Goal: Task Accomplishment & Management: Complete application form

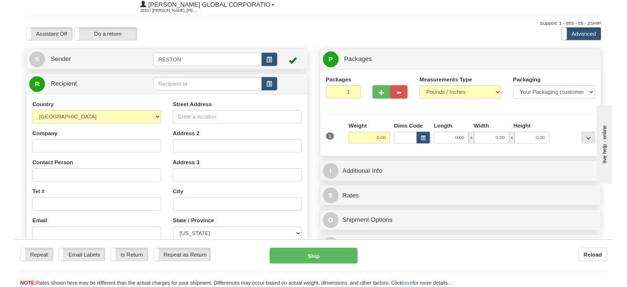
scroll to position [48, 0]
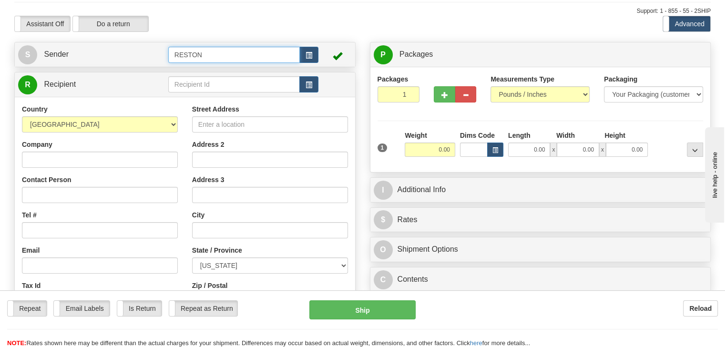
drag, startPoint x: 243, startPoint y: 52, endPoint x: 345, endPoint y: 51, distance: 102.5
click at [246, 52] on input "RESTON" at bounding box center [234, 55] width 132 height 16
click at [309, 57] on span "button" at bounding box center [309, 55] width 7 height 6
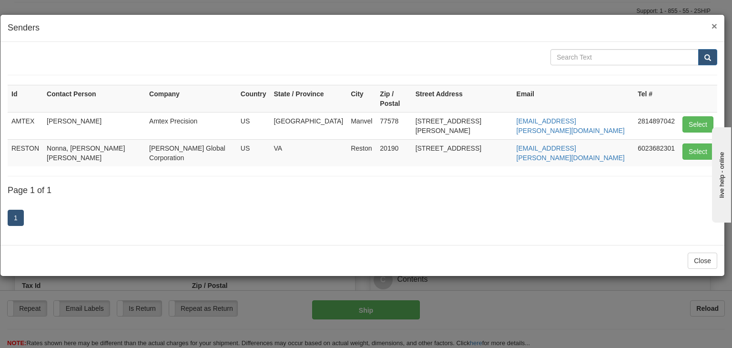
click at [713, 22] on span "×" at bounding box center [715, 26] width 6 height 11
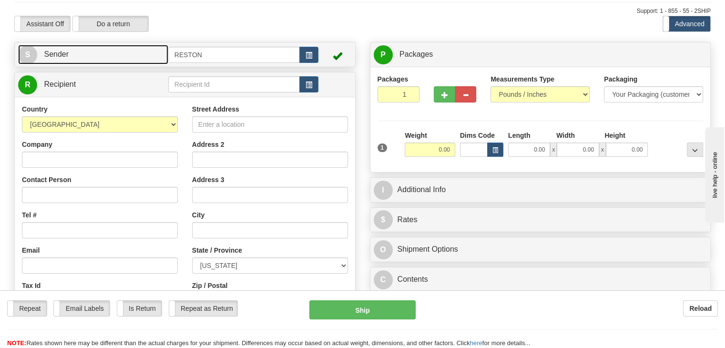
click at [35, 53] on span "S" at bounding box center [27, 54] width 19 height 19
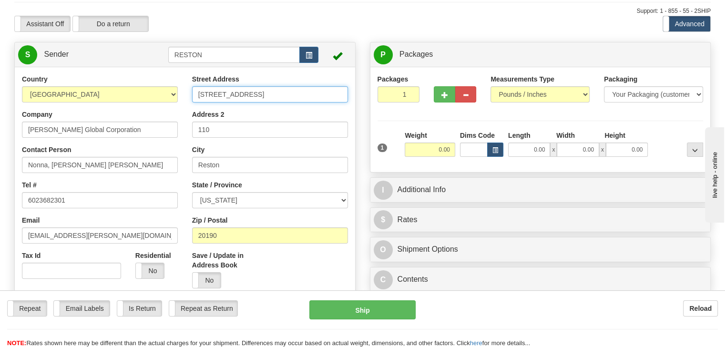
drag, startPoint x: 282, startPoint y: 98, endPoint x: 181, endPoint y: 97, distance: 100.6
click at [181, 97] on div "Country [GEOGRAPHIC_DATA] [GEOGRAPHIC_DATA] [GEOGRAPHIC_DATA] [GEOGRAPHIC_DATA]…" at bounding box center [185, 206] width 340 height 264
type input "[STREET_ADDRESS]"
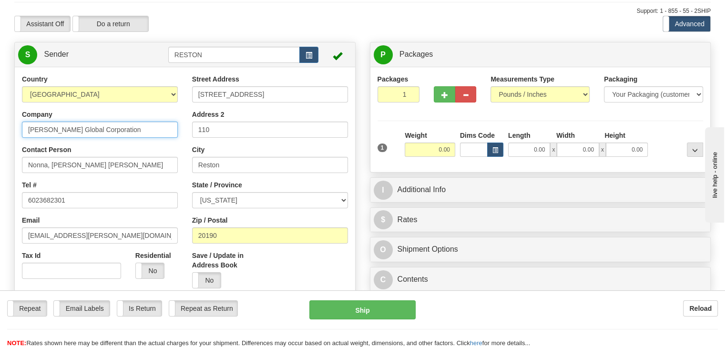
drag, startPoint x: 110, startPoint y: 131, endPoint x: 0, endPoint y: 123, distance: 109.9
type input "CAB Solar"
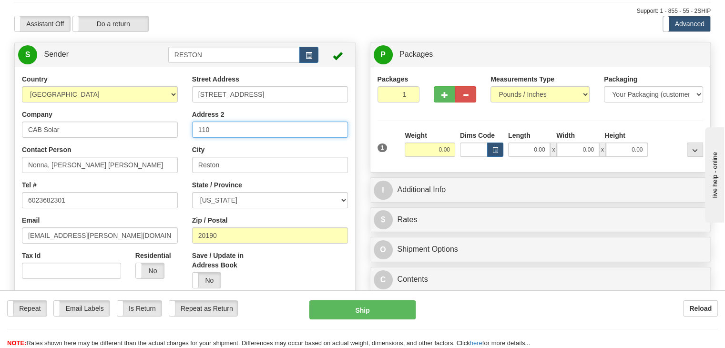
click at [170, 133] on div "Country [GEOGRAPHIC_DATA] [GEOGRAPHIC_DATA] [GEOGRAPHIC_DATA] [GEOGRAPHIC_DATA]…" at bounding box center [185, 206] width 340 height 264
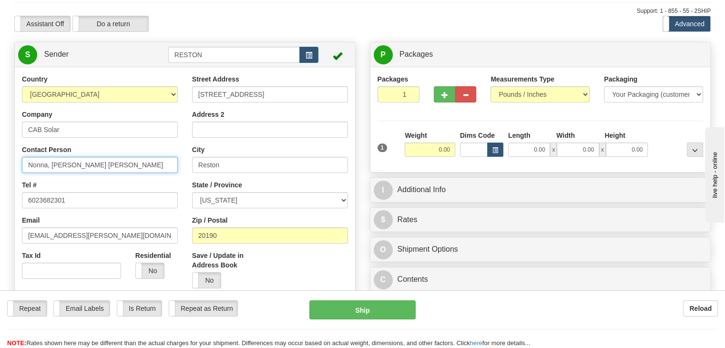
drag, startPoint x: 121, startPoint y: 166, endPoint x: 0, endPoint y: 169, distance: 120.7
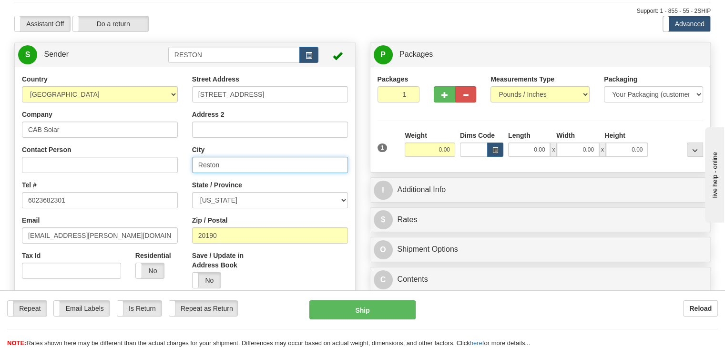
drag, startPoint x: 225, startPoint y: 162, endPoint x: 170, endPoint y: 161, distance: 55.3
click at [172, 162] on div "Country [GEOGRAPHIC_DATA] [GEOGRAPHIC_DATA] [GEOGRAPHIC_DATA] [GEOGRAPHIC_DATA]…" at bounding box center [185, 206] width 340 height 264
type input "[GEOGRAPHIC_DATA]"
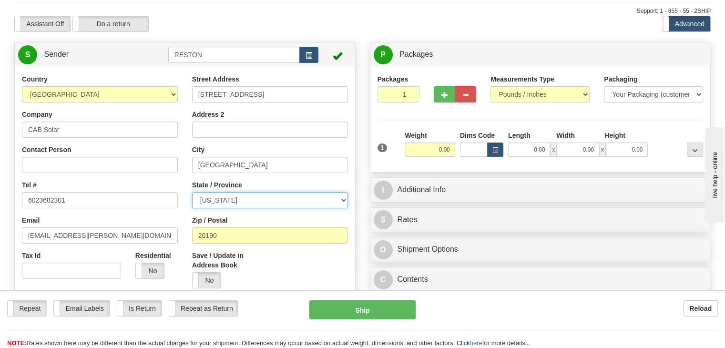
click at [257, 206] on select "[US_STATE] [US_STATE] [US_STATE] [US_STATE] Armed Forces America Armed Forces E…" at bounding box center [270, 200] width 156 height 16
select select "PA"
click at [192, 193] on select "[US_STATE] [US_STATE] [US_STATE] [US_STATE] Armed Forces America Armed Forces E…" at bounding box center [270, 200] width 156 height 16
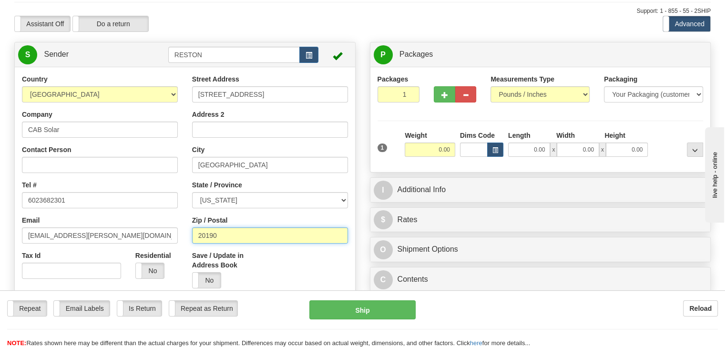
drag, startPoint x: 224, startPoint y: 237, endPoint x: 156, endPoint y: 231, distance: 67.9
click at [175, 236] on div "Country [GEOGRAPHIC_DATA] [GEOGRAPHIC_DATA] [GEOGRAPHIC_DATA] [GEOGRAPHIC_DATA]…" at bounding box center [185, 206] width 340 height 264
type input "15902"
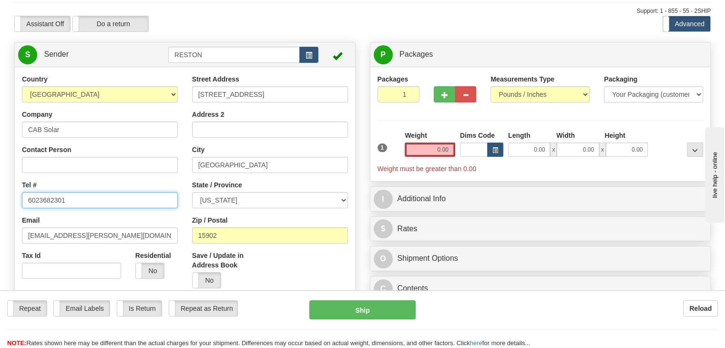
drag, startPoint x: 61, startPoint y: 197, endPoint x: 8, endPoint y: 195, distance: 53.5
drag, startPoint x: 90, startPoint y: 206, endPoint x: 0, endPoint y: 195, distance: 90.3
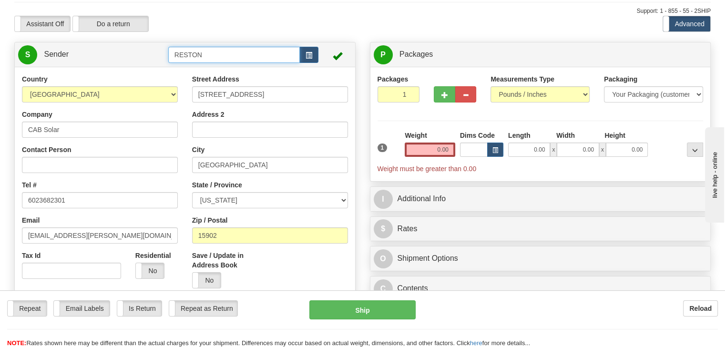
drag, startPoint x: 248, startPoint y: 54, endPoint x: 143, endPoint y: 44, distance: 105.8
click at [149, 48] on tr "S Sender RESTON" at bounding box center [185, 55] width 334 height 20
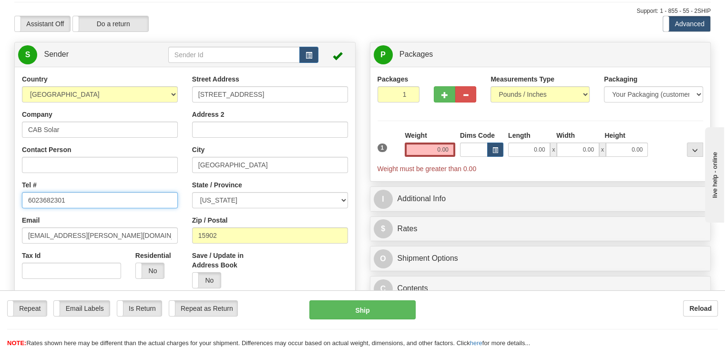
drag, startPoint x: 78, startPoint y: 199, endPoint x: 0, endPoint y: 182, distance: 80.1
type input "8145363531"
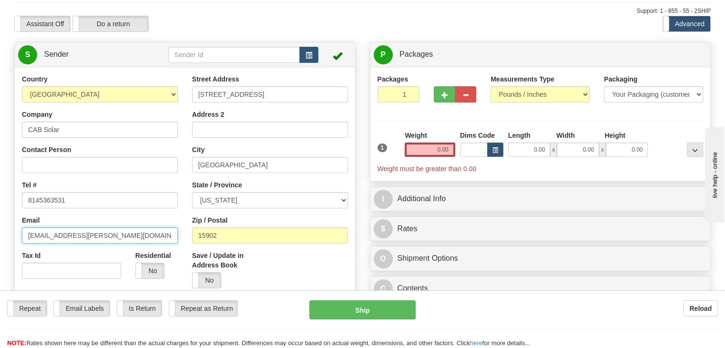
drag, startPoint x: 101, startPoint y: 240, endPoint x: 2, endPoint y: 233, distance: 99.4
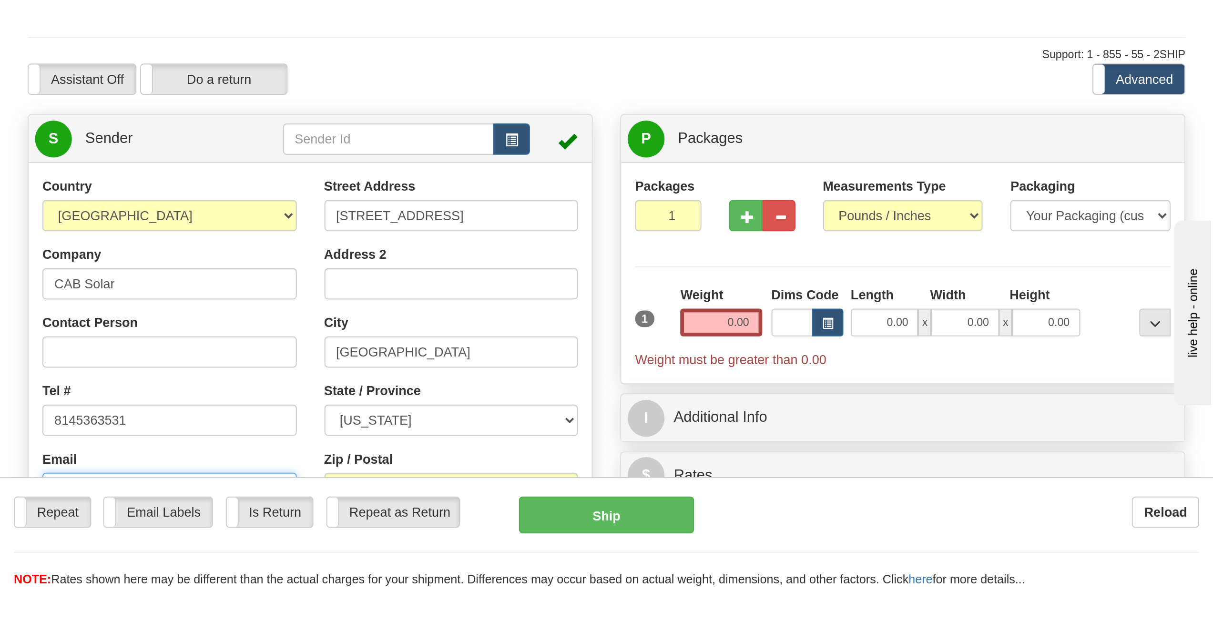
scroll to position [24, 0]
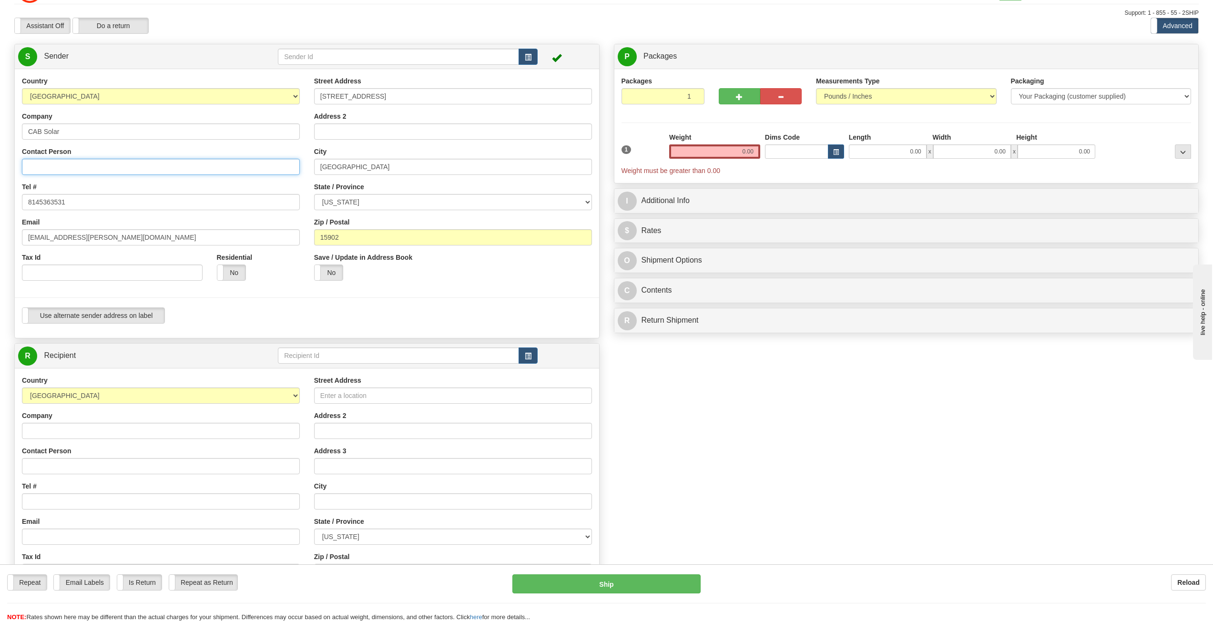
click at [77, 163] on input "Contact Person" at bounding box center [161, 167] width 278 height 16
drag, startPoint x: 64, startPoint y: 167, endPoint x: 53, endPoint y: 169, distance: 11.1
click at [63, 168] on input "Contact Person" at bounding box center [161, 167] width 278 height 16
paste input "[PERSON_NAME]"
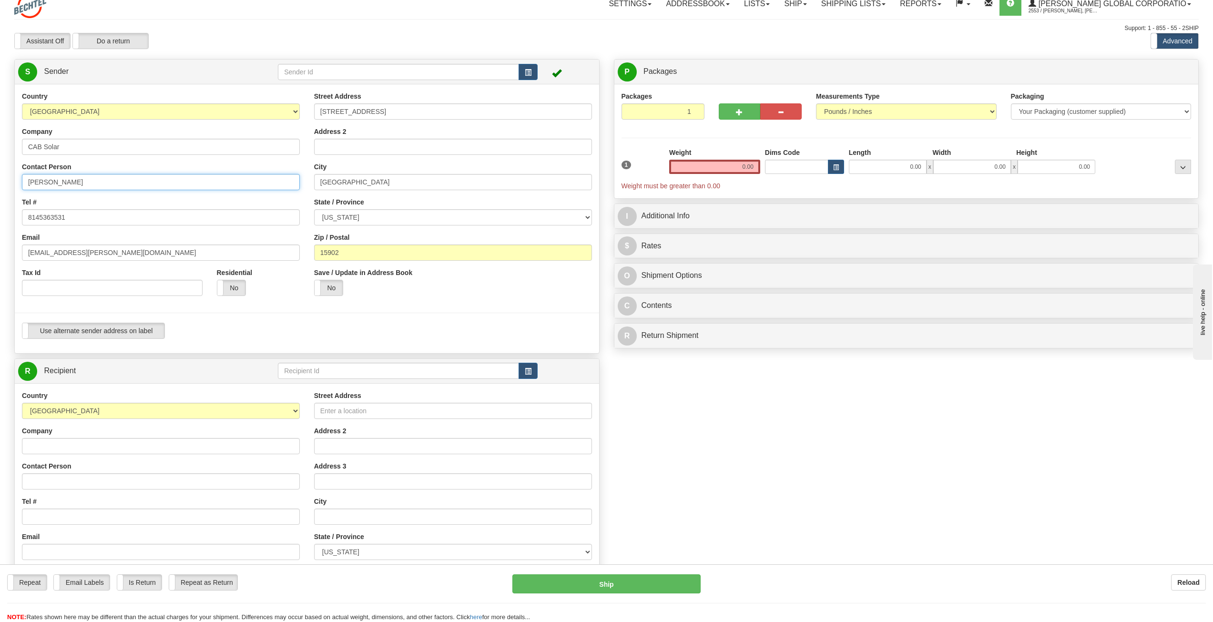
scroll to position [0, 0]
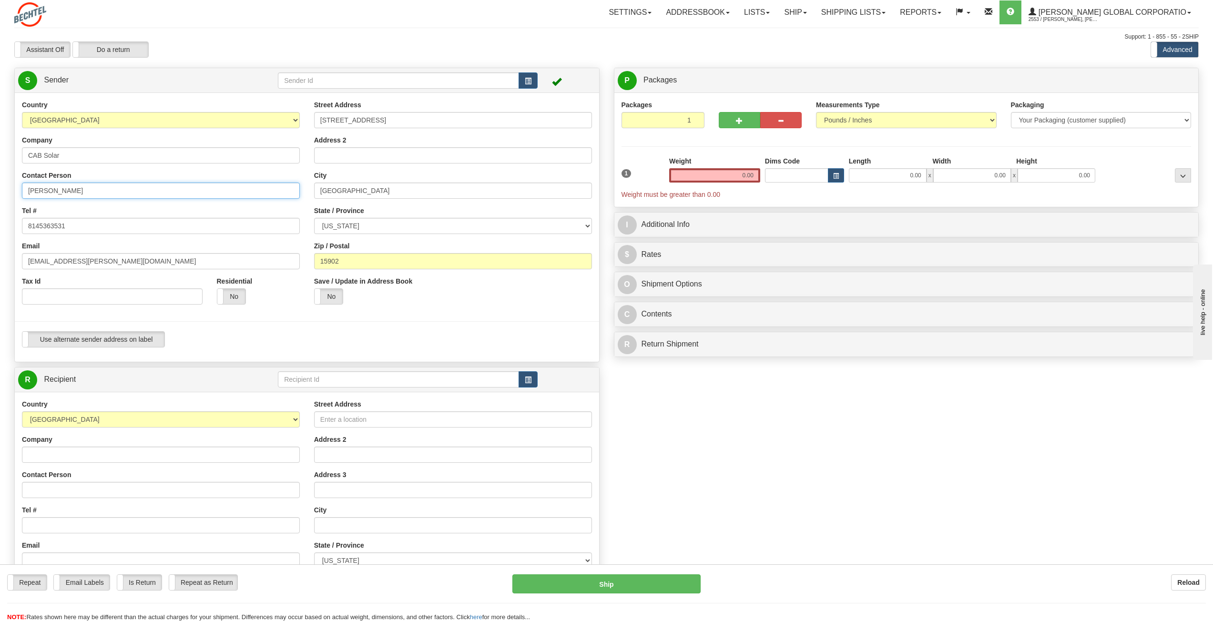
type input "[PERSON_NAME]"
drag, startPoint x: 116, startPoint y: 258, endPoint x: 5, endPoint y: 269, distance: 112.1
click at [5, 269] on div "Toggle navigation Settings Shipping Preferences Fields Preferences New" at bounding box center [606, 388] width 1213 height 776
paste input "skantenwein@cabproducts"
type input "[EMAIL_ADDRESS][DOMAIN_NAME]"
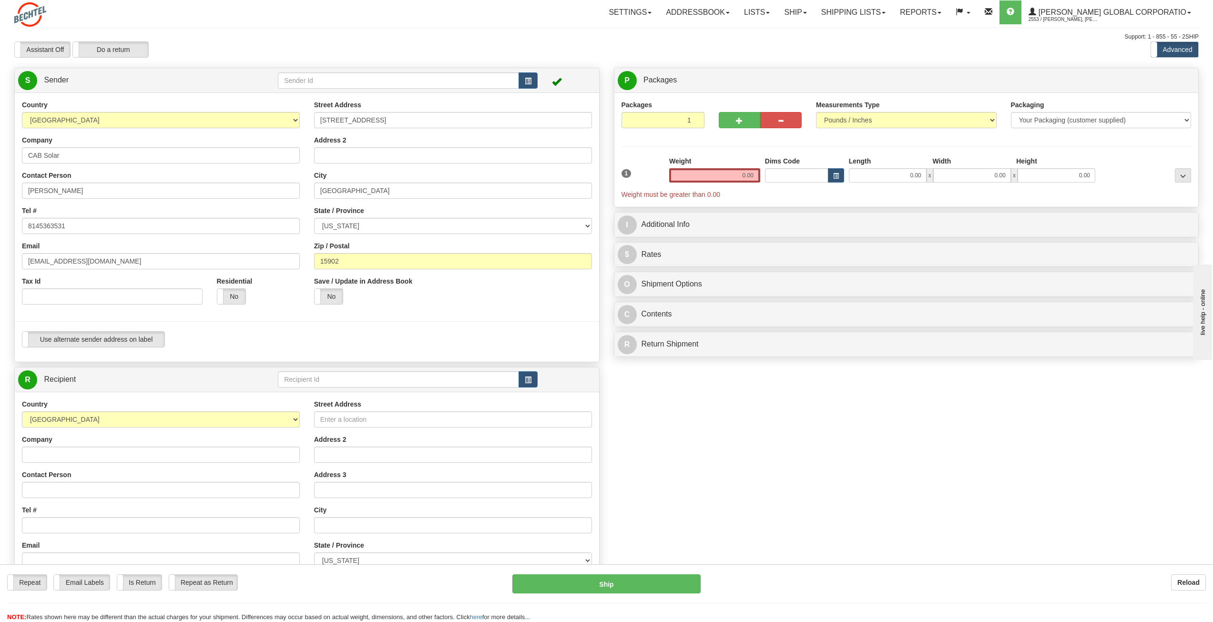
click at [267, 303] on div "Yes No" at bounding box center [258, 296] width 83 height 16
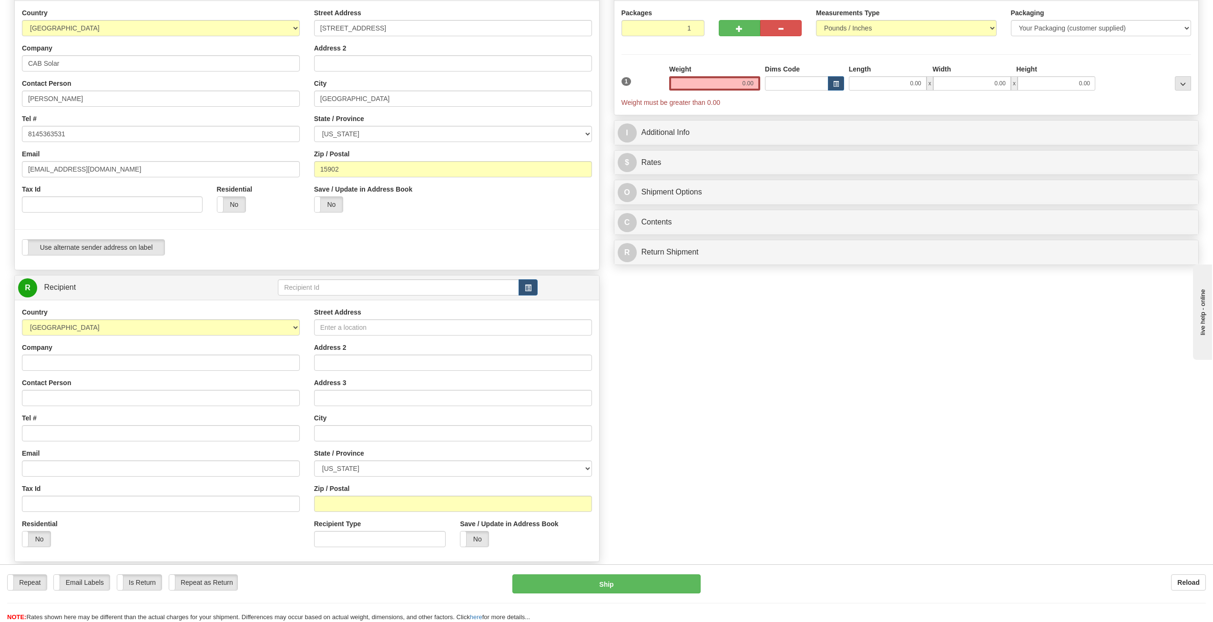
scroll to position [95, 0]
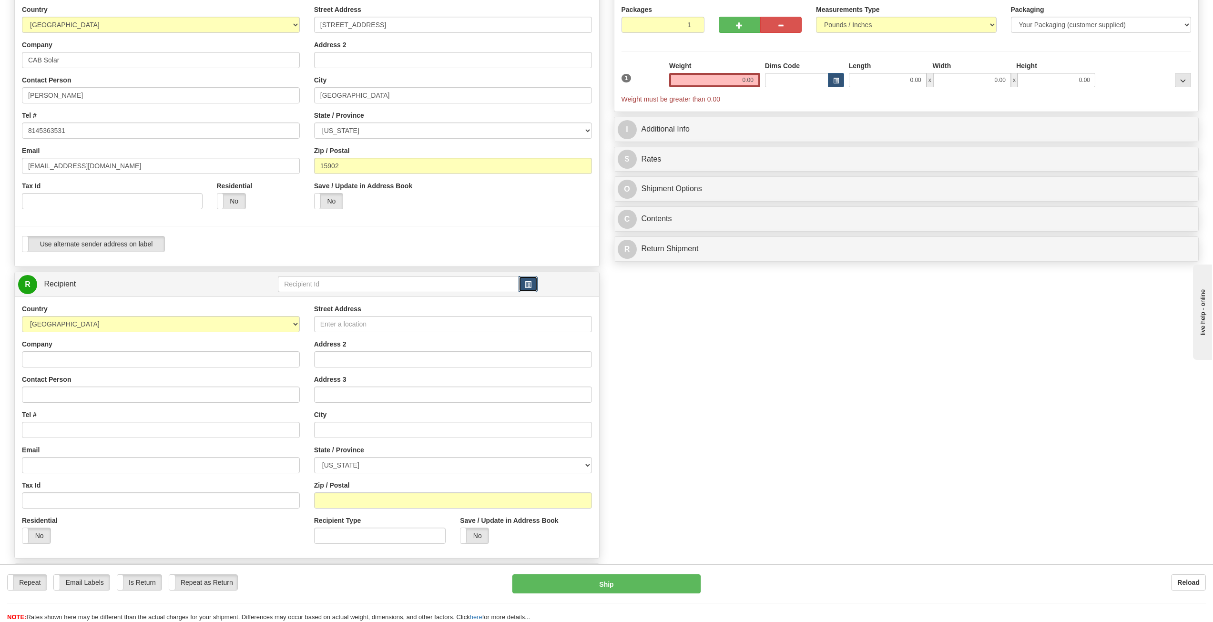
click at [530, 287] on span "button" at bounding box center [528, 285] width 7 height 6
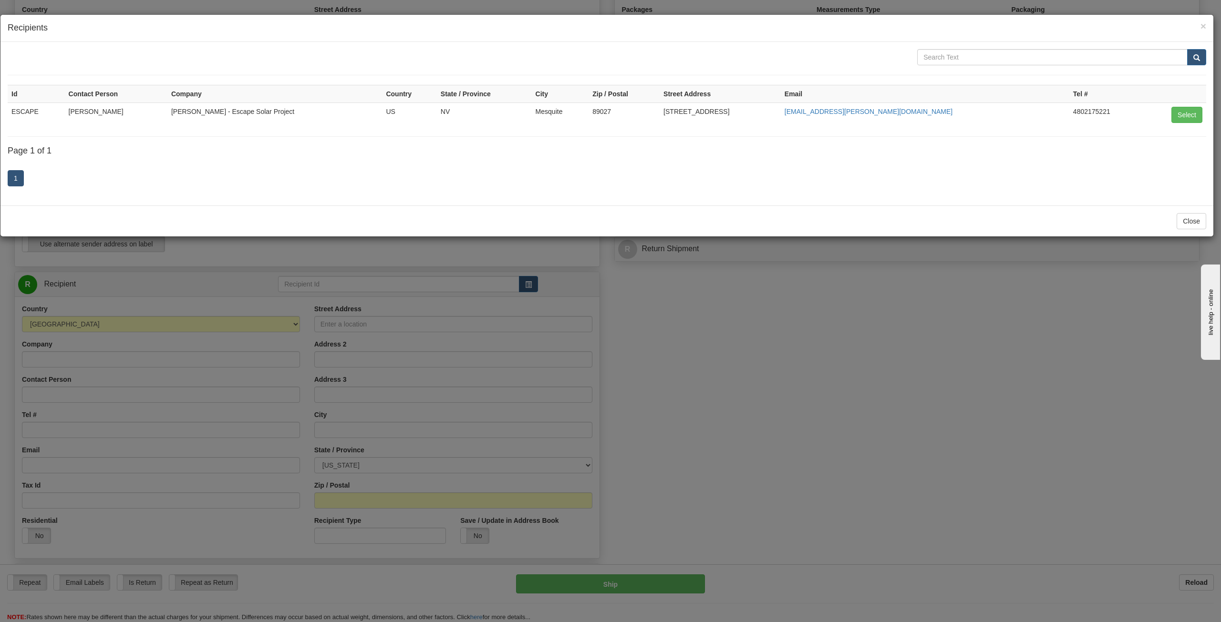
click at [111, 112] on td "[PERSON_NAME]" at bounding box center [116, 115] width 103 height 24
click at [725, 114] on button "Select" at bounding box center [1186, 115] width 31 height 16
type input "ESCAPE"
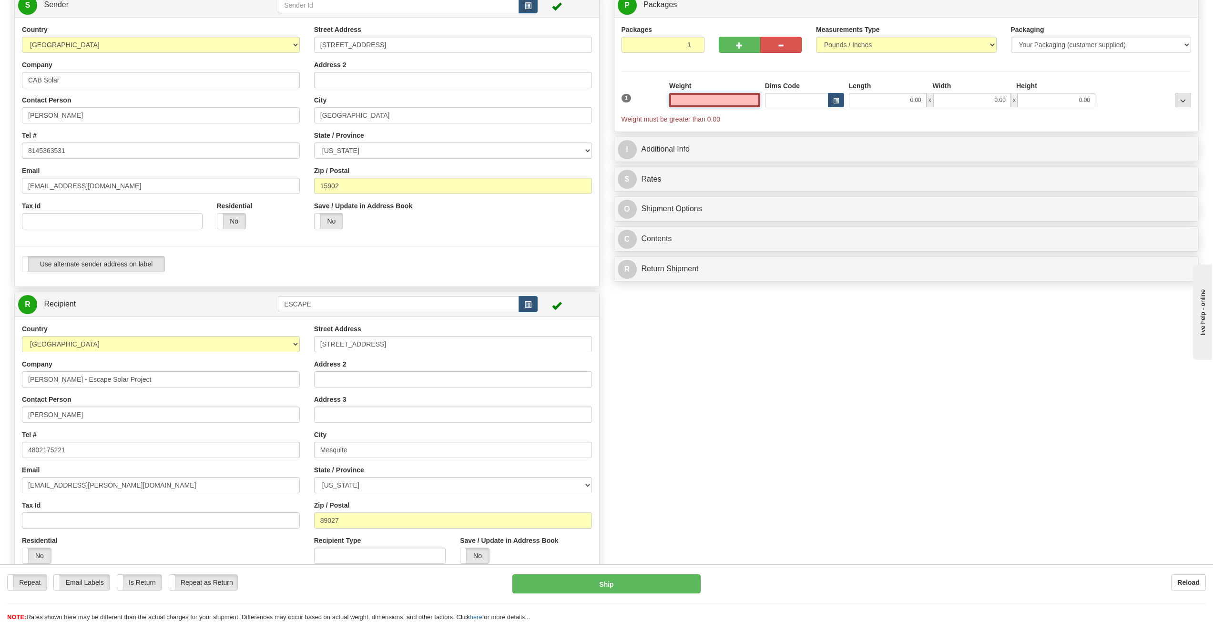
scroll to position [48, 0]
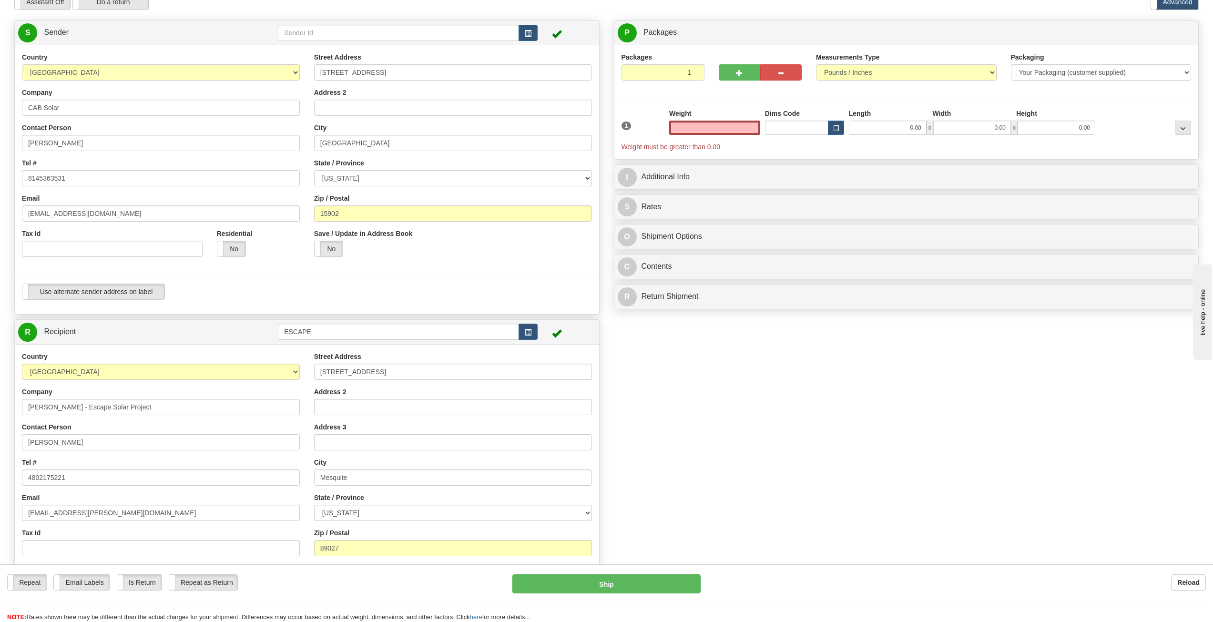
type input "0.00"
click at [714, 136] on div "Weight 0.00" at bounding box center [715, 125] width 96 height 33
click at [725, 129] on input "0.00" at bounding box center [714, 128] width 91 height 14
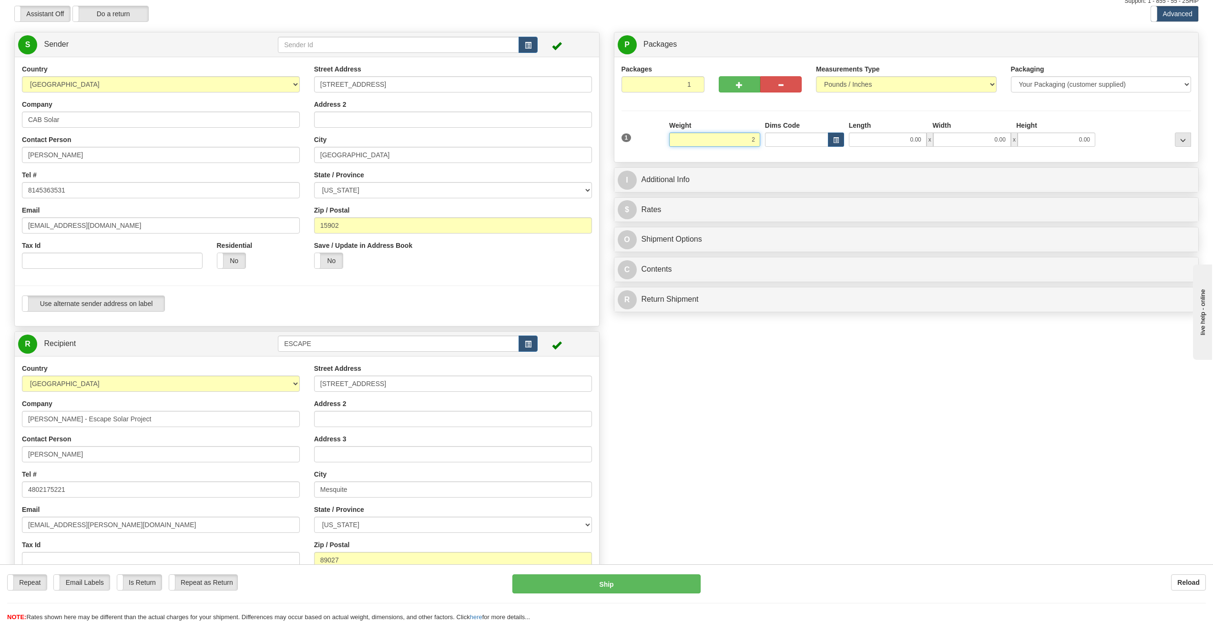
scroll to position [0, 0]
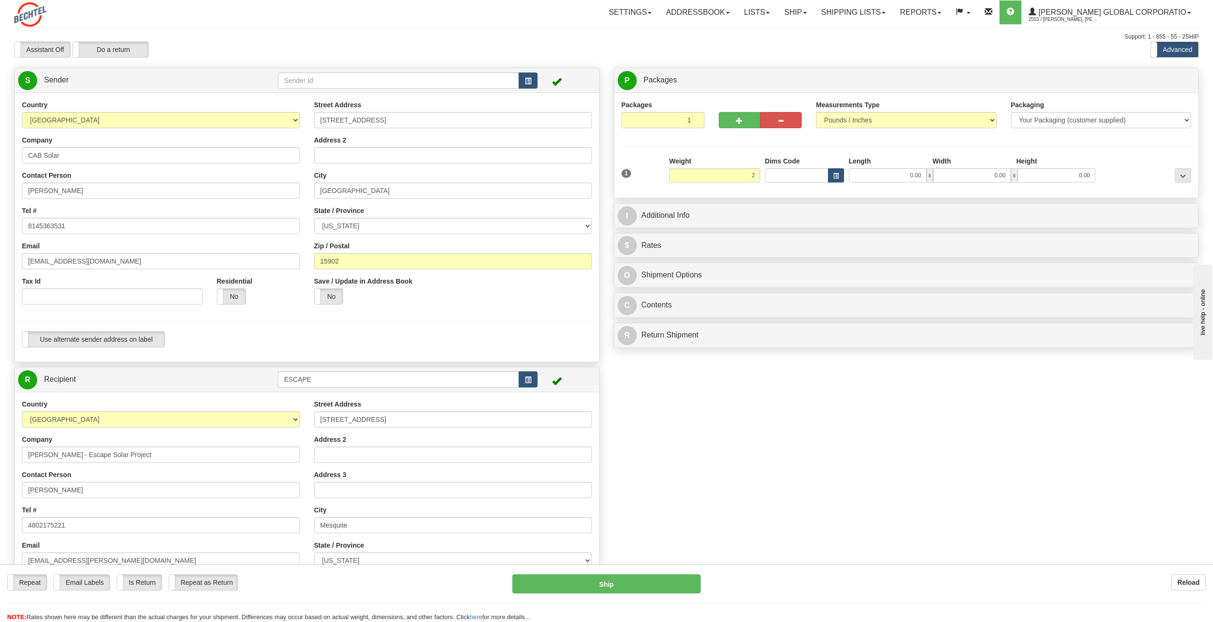
type input "2.00"
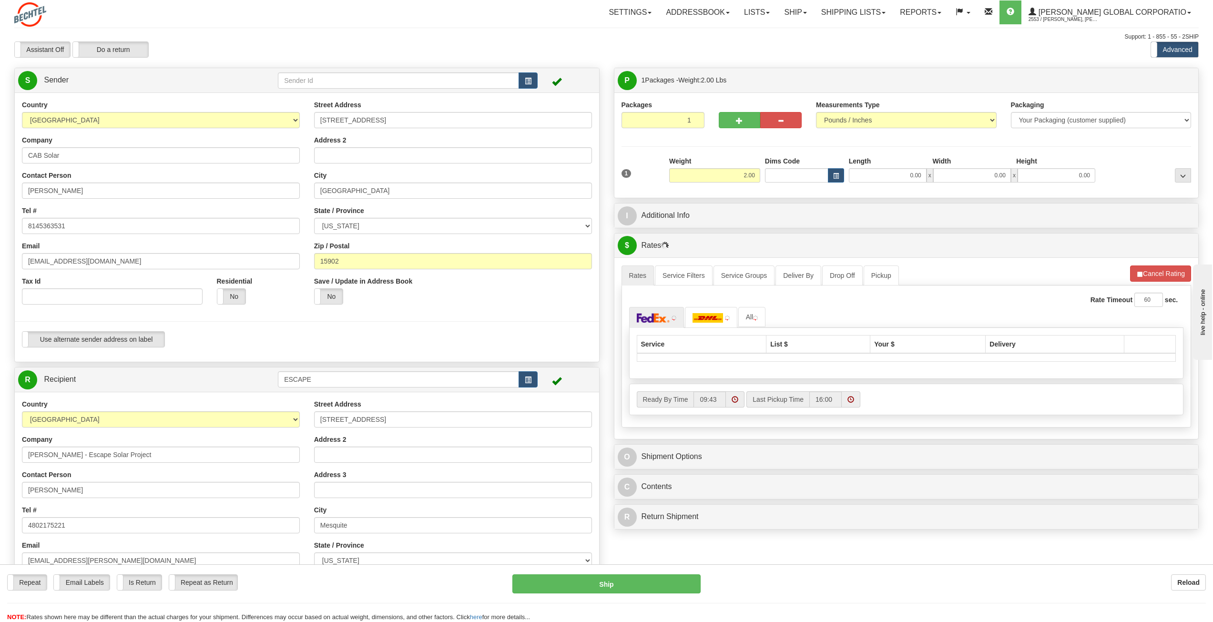
click at [725, 156] on div "Weight 2.00" at bounding box center [714, 169] width 91 height 26
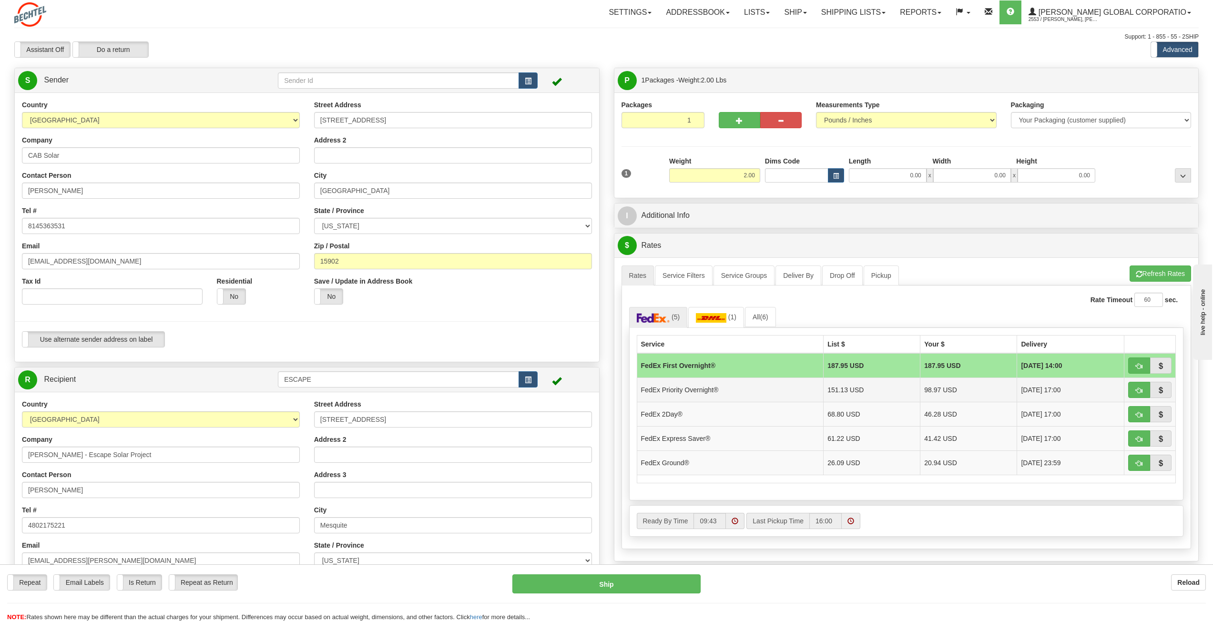
click at [725, 348] on td "98.97 USD" at bounding box center [969, 390] width 97 height 24
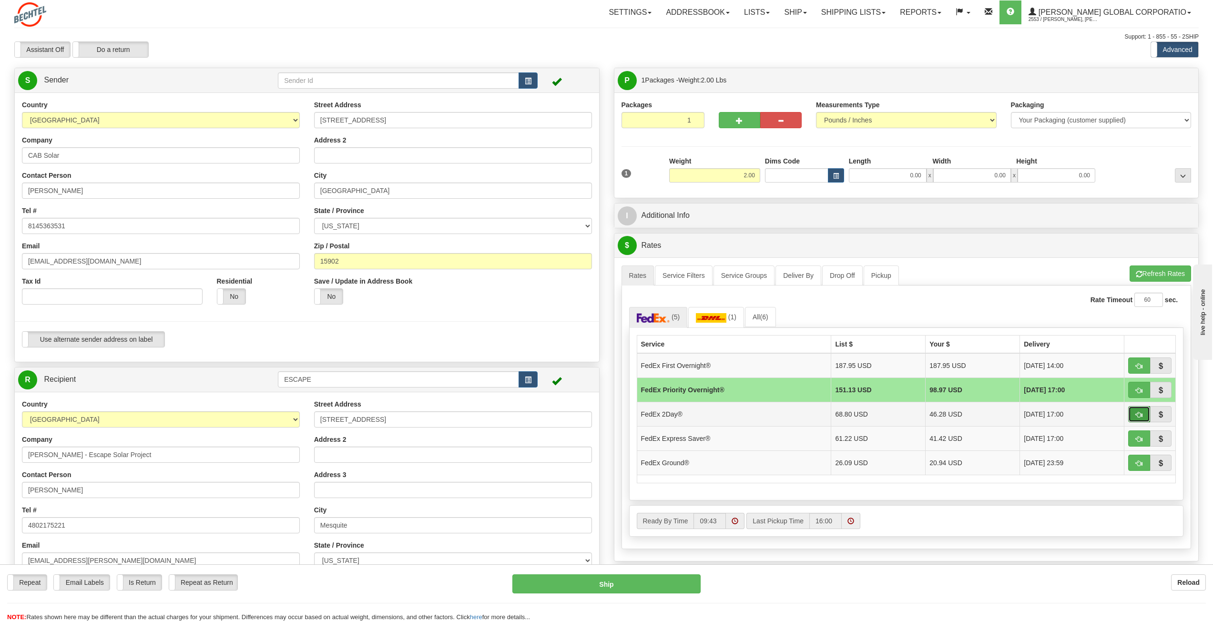
click at [725, 348] on button "button" at bounding box center [1140, 414] width 22 height 16
type input "03"
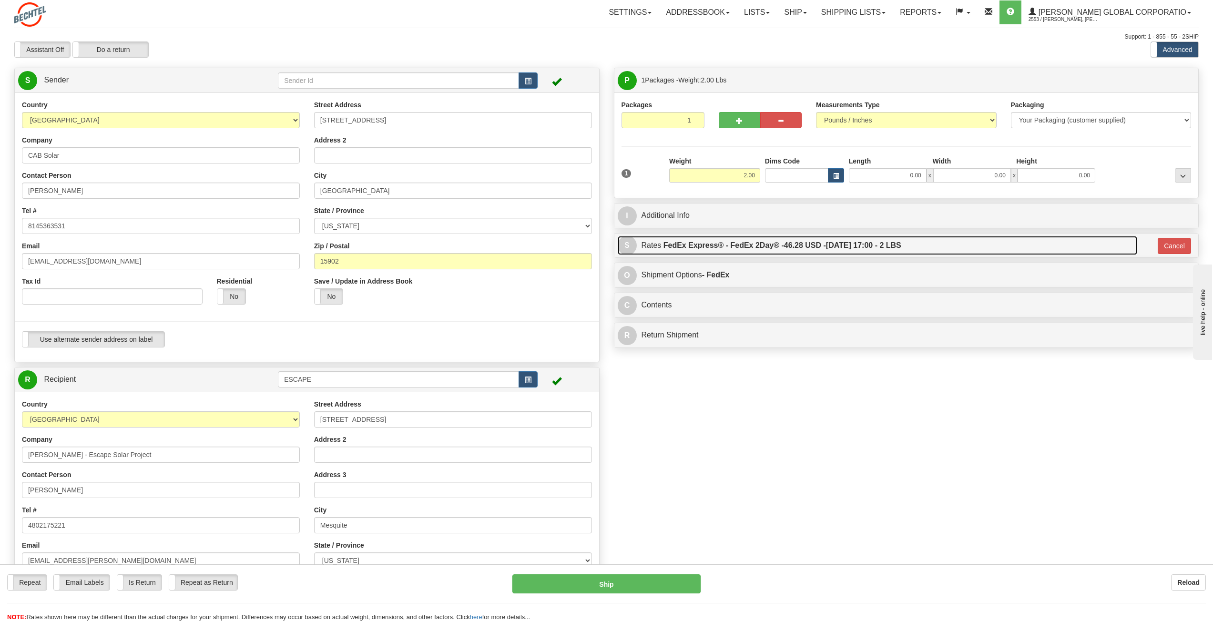
click at [725, 246] on link "$ Rates FedEx Express® - FedEx 2Day® - 46.28 USD - [DATE] 17:00 - 2 LBS" at bounding box center [878, 246] width 520 height 20
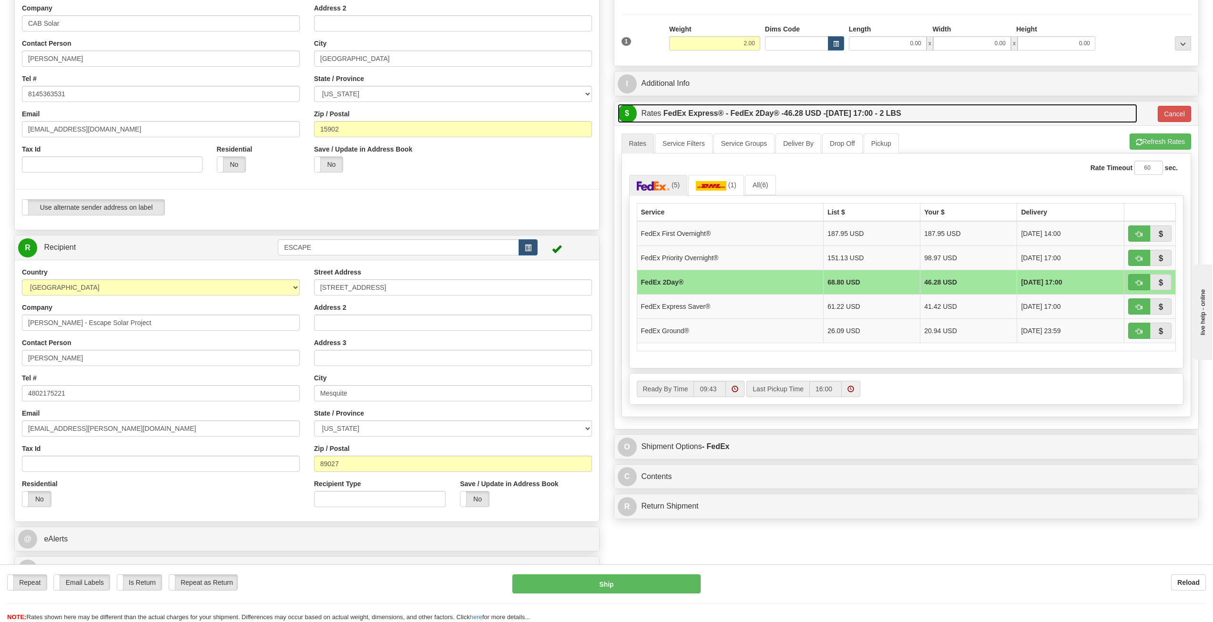
scroll to position [143, 0]
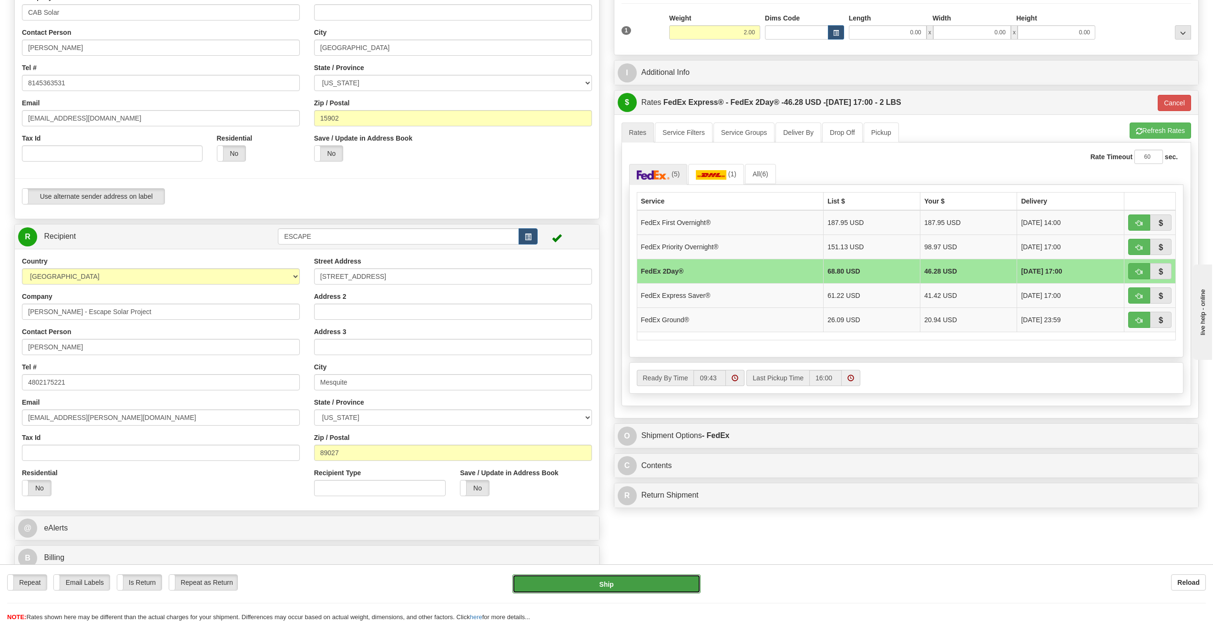
click at [587, 348] on button "Ship" at bounding box center [607, 584] width 188 height 19
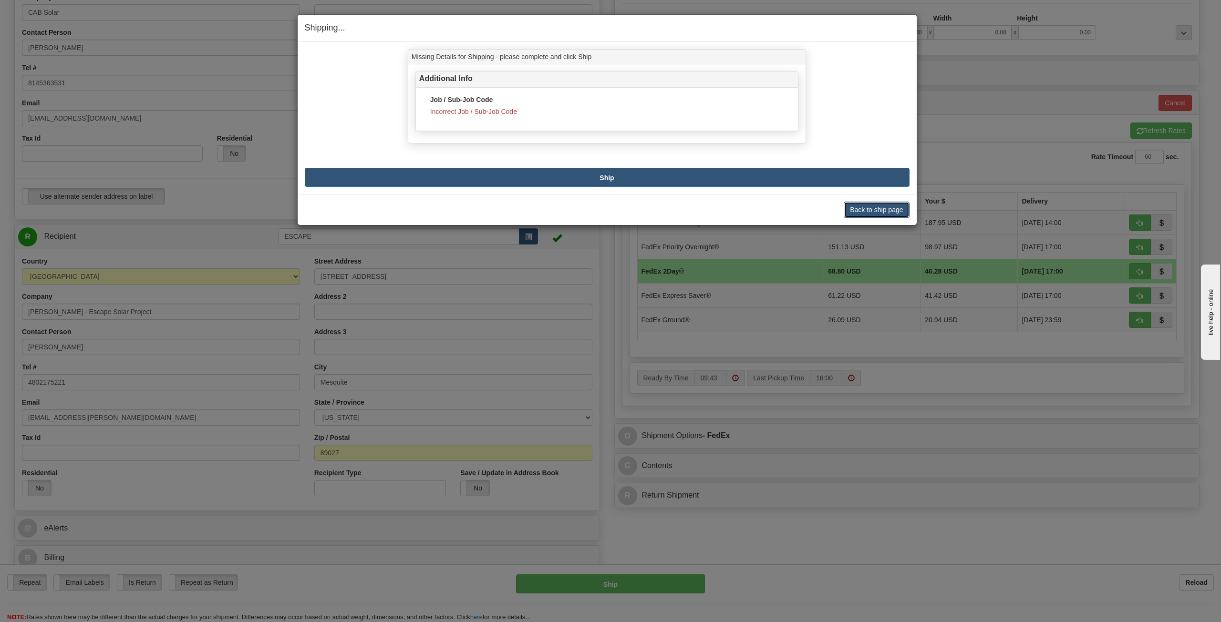
click at [725, 205] on button "Back to ship page" at bounding box center [875, 210] width 65 height 16
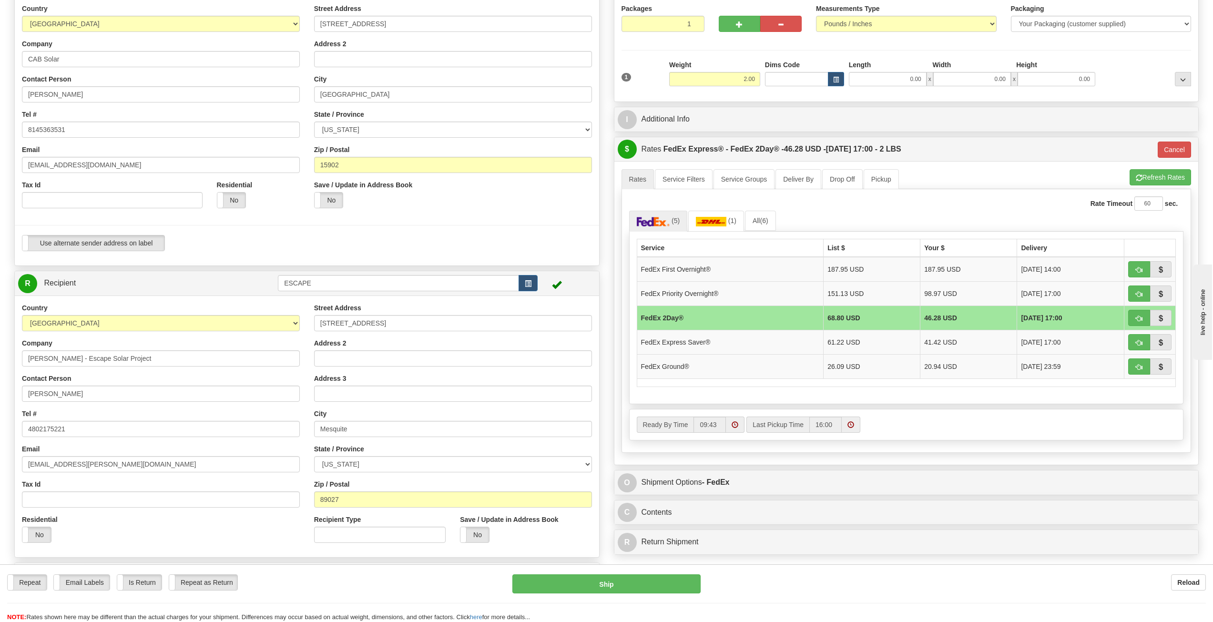
scroll to position [95, 0]
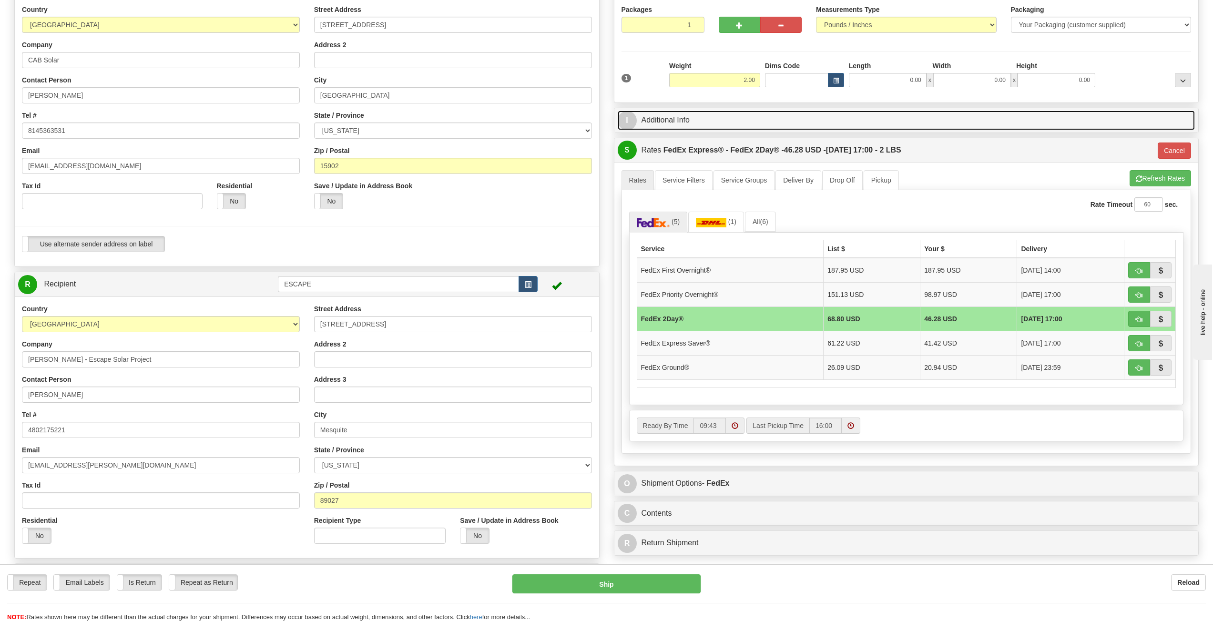
click at [705, 122] on link "I Additional Info" at bounding box center [907, 121] width 578 height 20
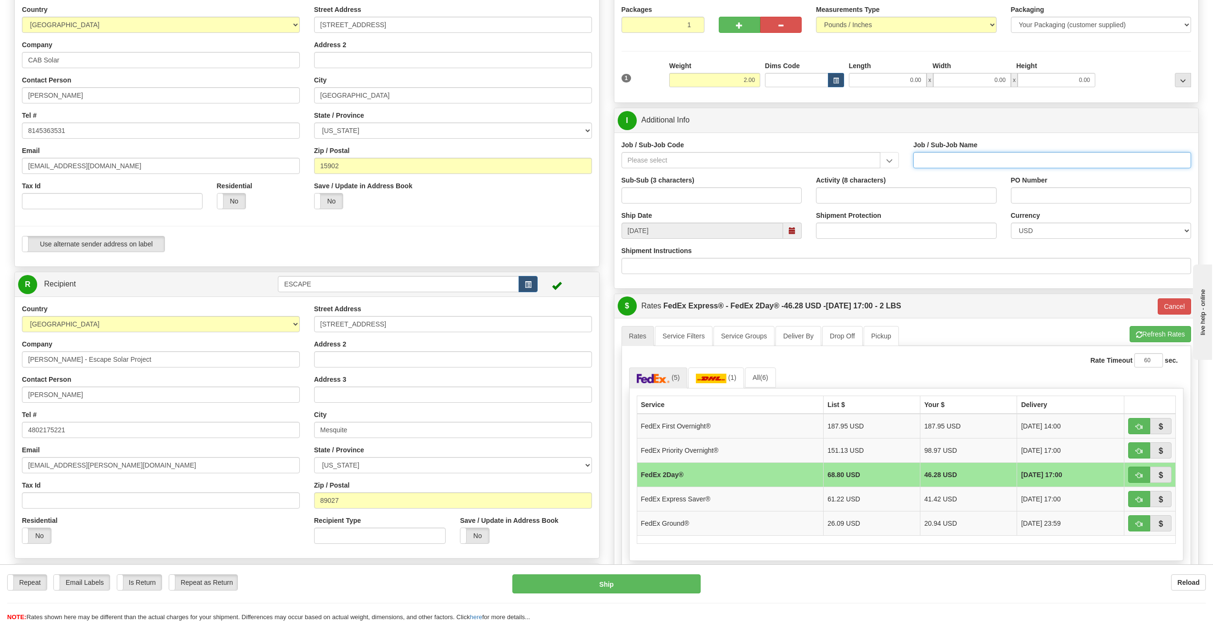
click at [725, 154] on input "Job / Sub-Job Name" at bounding box center [1053, 160] width 278 height 16
click at [725, 150] on div "Job / Sub-Job Code" at bounding box center [761, 154] width 278 height 28
click at [725, 159] on input "Job / Sub-Job Code" at bounding box center [751, 160] width 259 height 16
click at [683, 160] on input "Job / Sub-Job Code" at bounding box center [751, 160] width 259 height 16
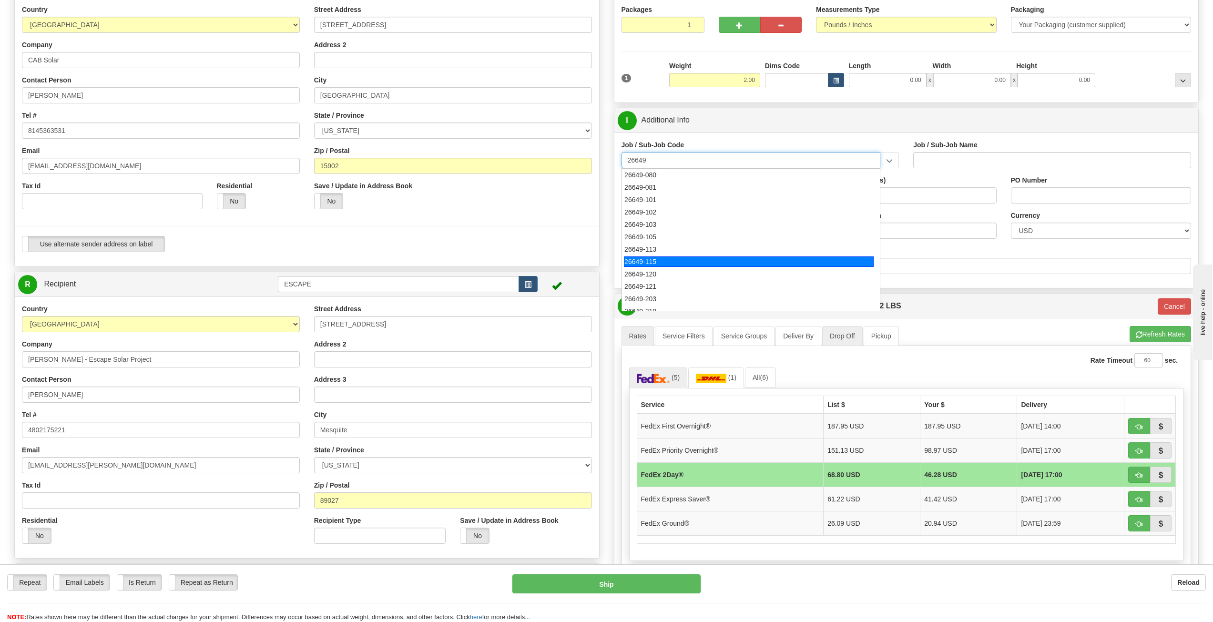
scroll to position [7, 0]
type input "26649"
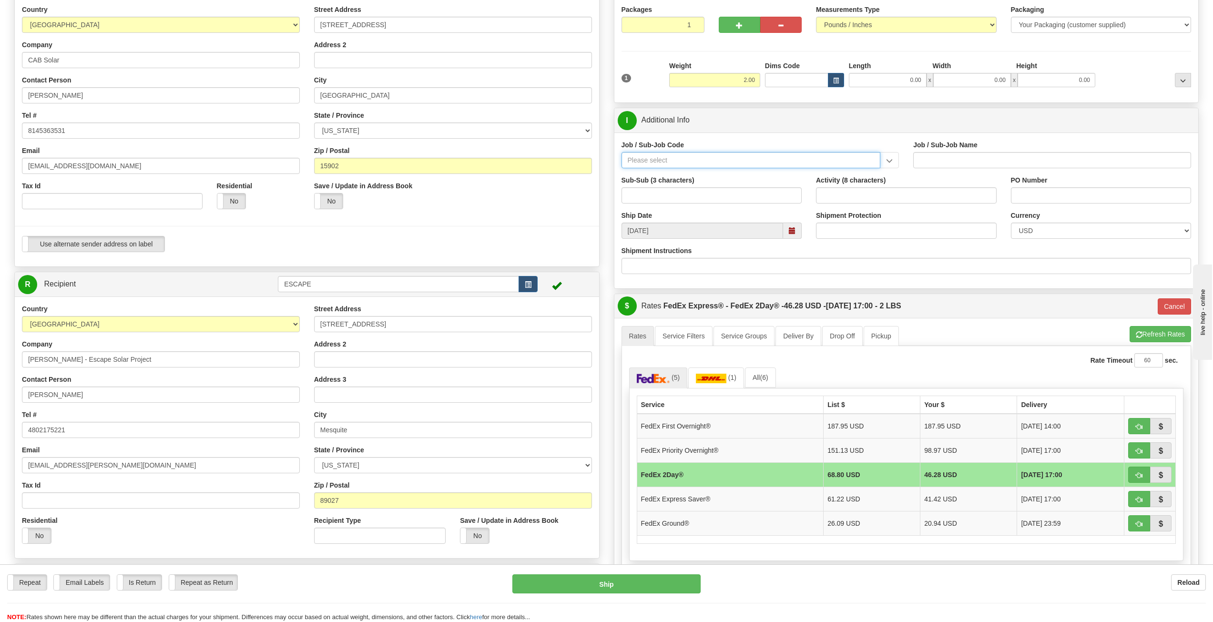
click at [689, 163] on input "Job / Sub-Job Code" at bounding box center [751, 160] width 259 height 16
click at [725, 160] on input "Job / Sub-Job Code" at bounding box center [751, 160] width 259 height 16
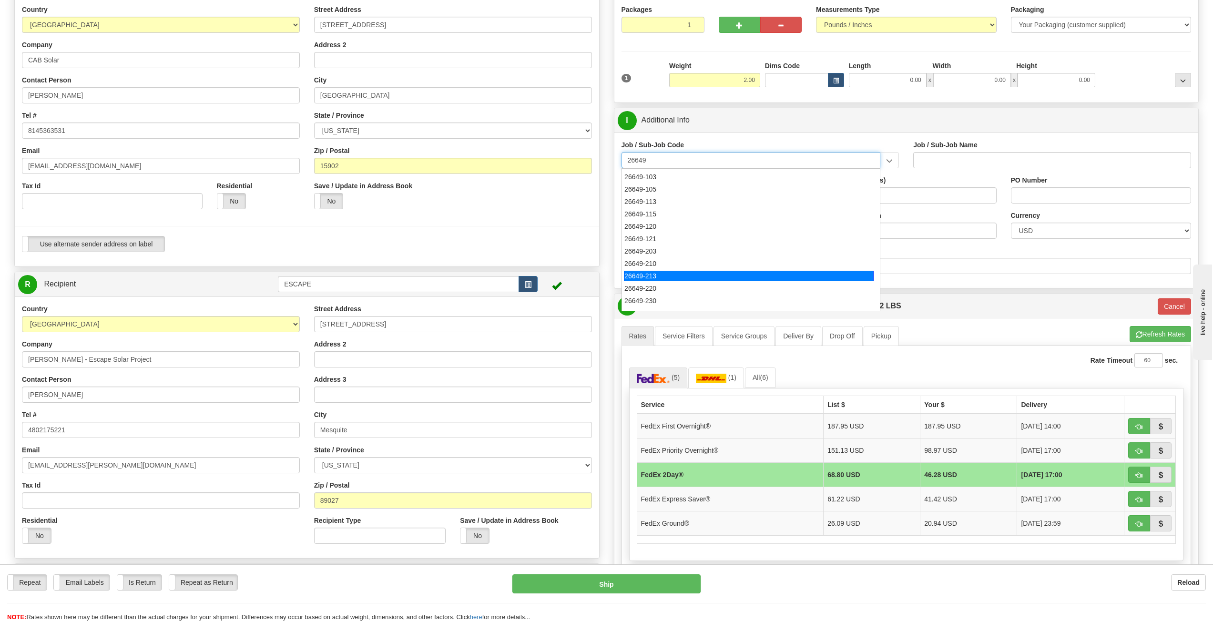
scroll to position [95, 0]
click at [673, 264] on div "26649-240" at bounding box center [749, 265] width 250 height 10
type input "26649-240"
type input "ESCAPE SOLAR PROJECT - MATERIALS"
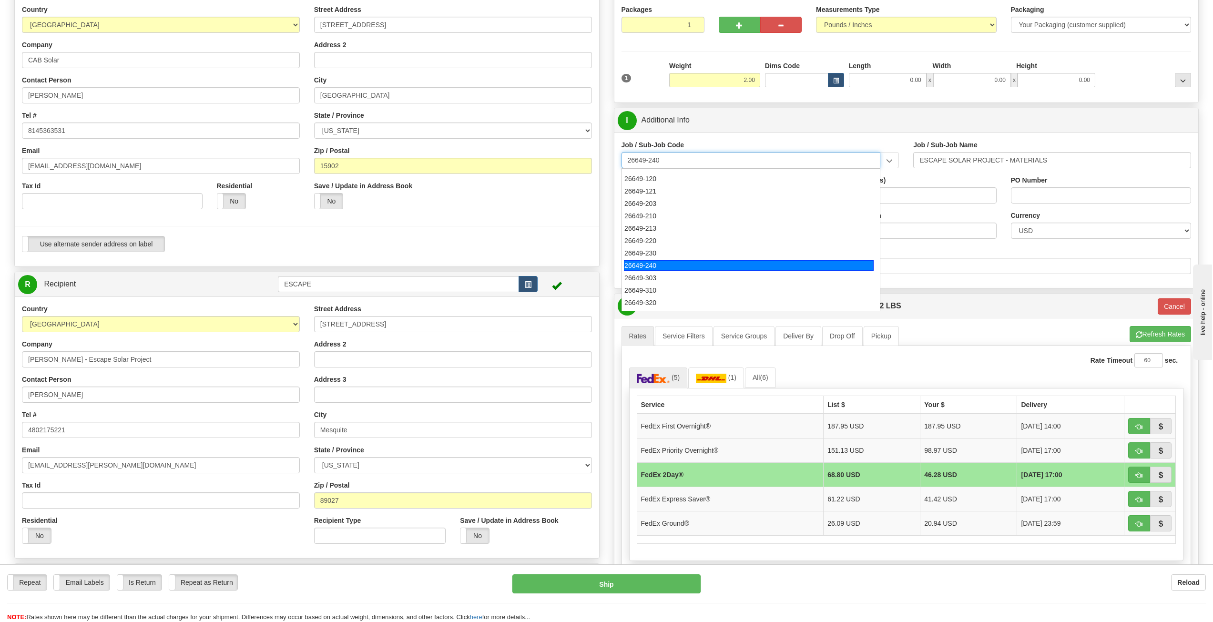
type input "26649-240"
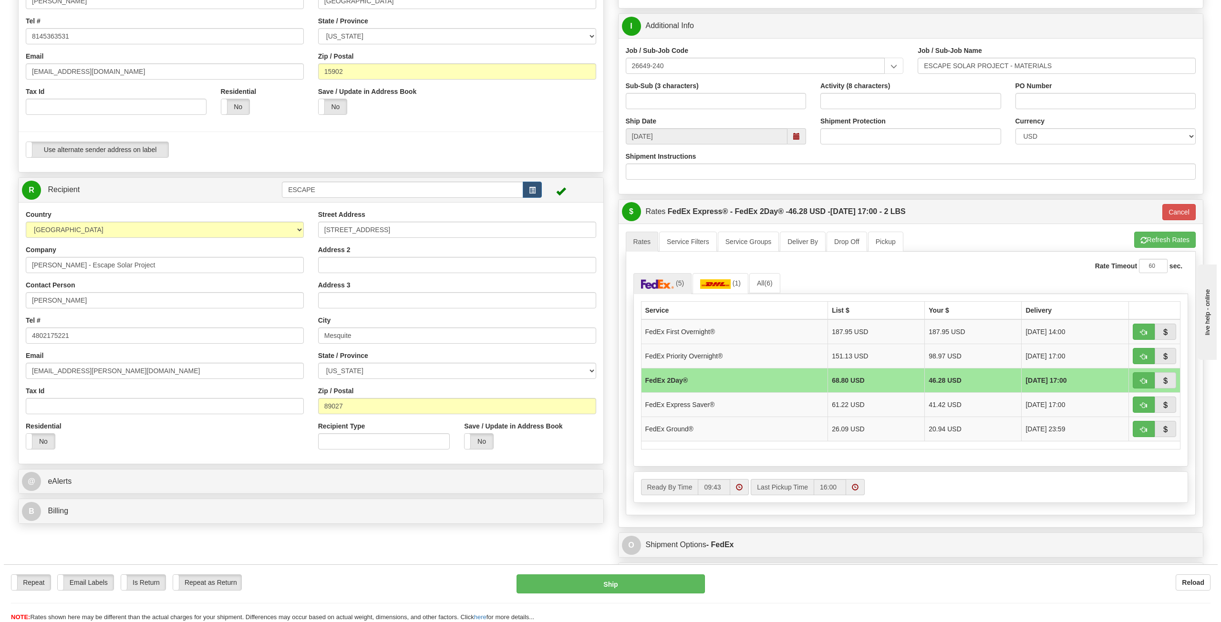
scroll to position [191, 0]
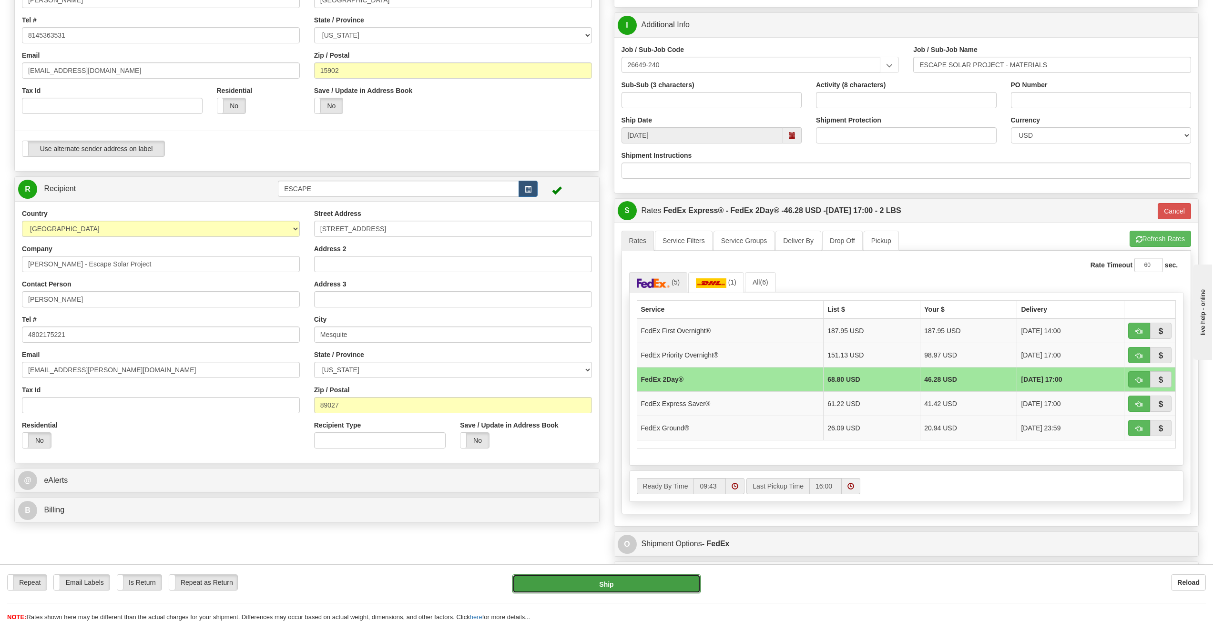
click at [604, 348] on button "Ship" at bounding box center [607, 584] width 188 height 19
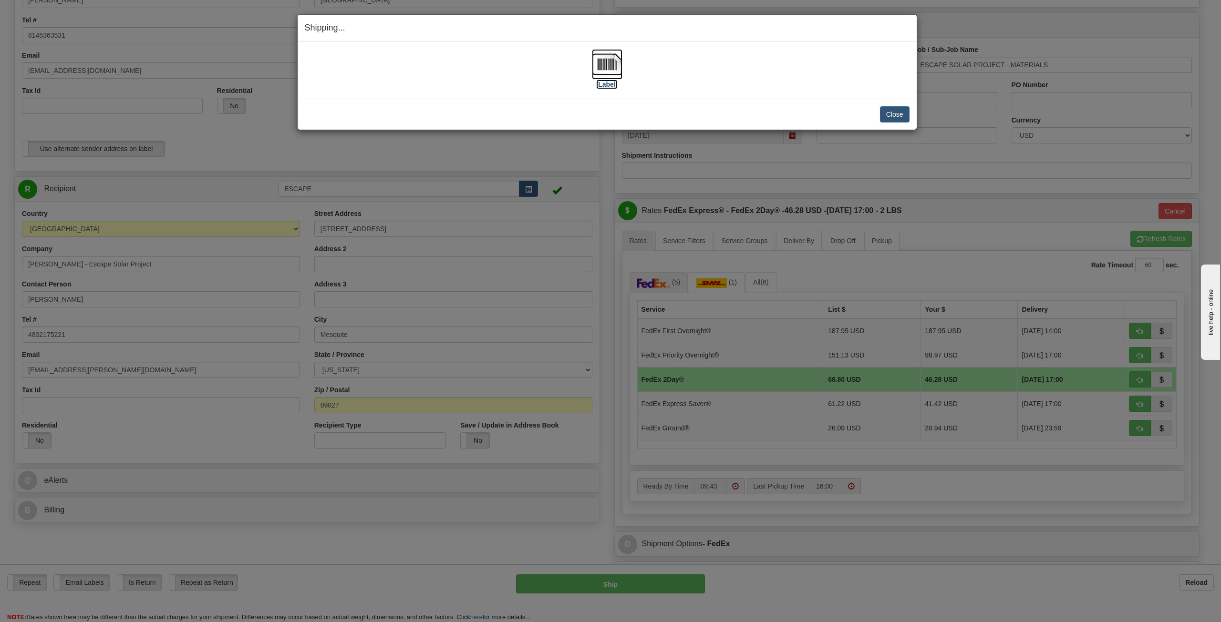
click at [602, 65] on img at bounding box center [607, 64] width 31 height 31
